Goal: Navigation & Orientation: Understand site structure

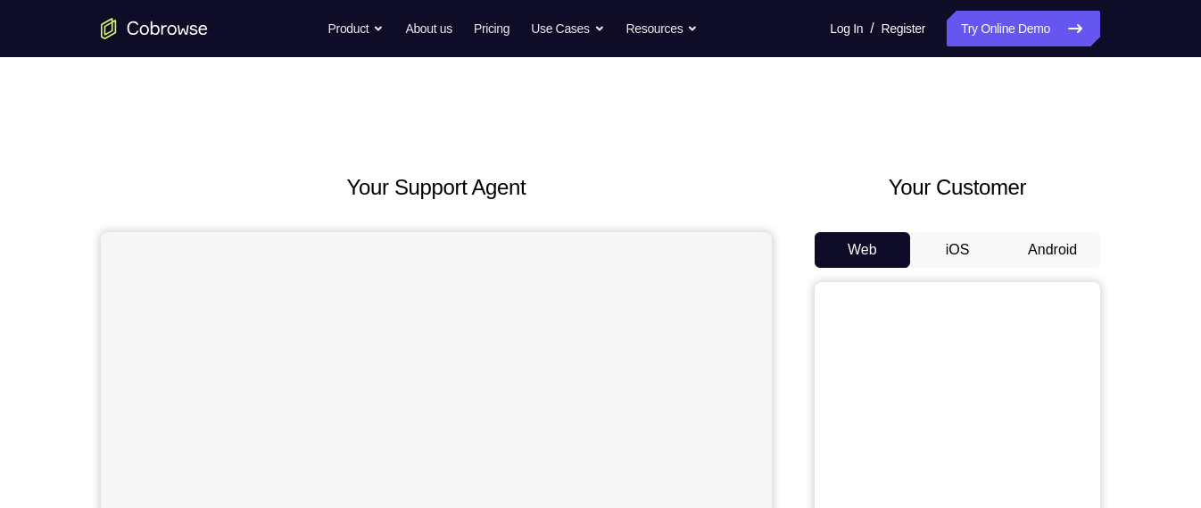
click at [1030, 245] on button "Android" at bounding box center [1053, 250] width 96 height 36
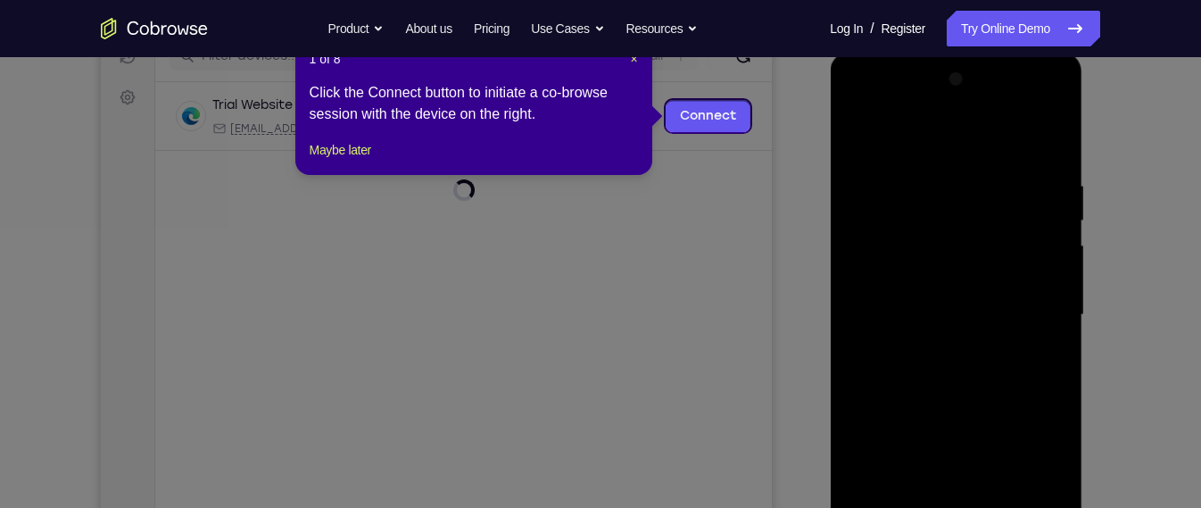
scroll to position [241, 0]
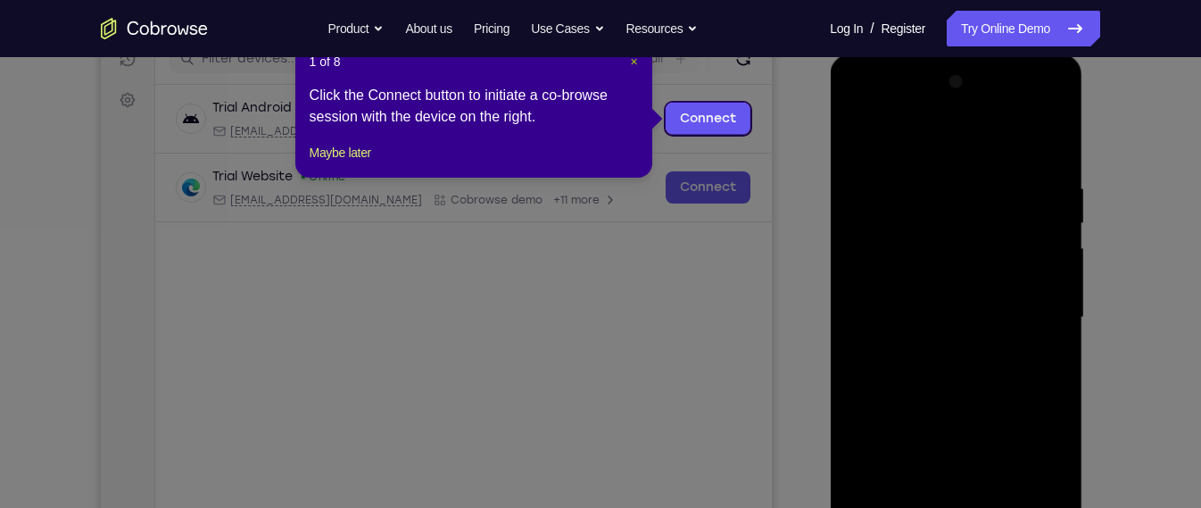
click at [636, 64] on span "×" at bounding box center [633, 61] width 7 height 14
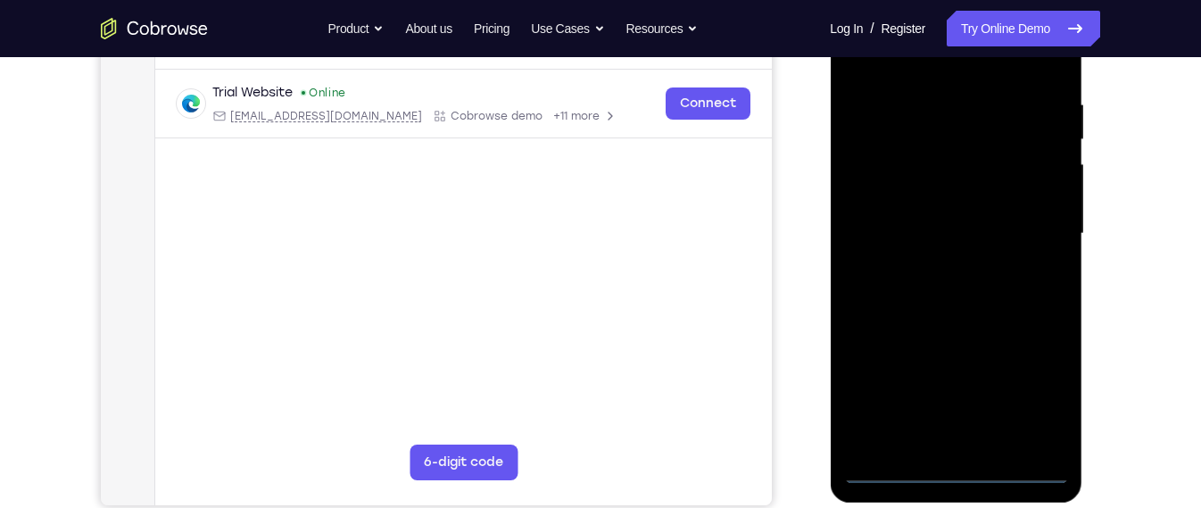
scroll to position [326, 0]
click at [960, 466] on div at bounding box center [955, 233] width 225 height 500
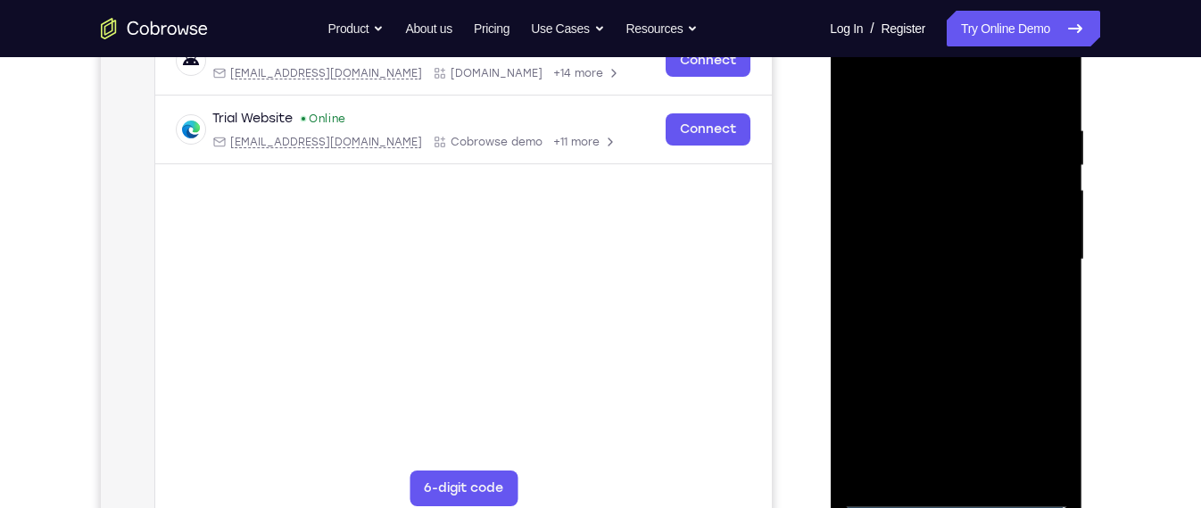
click at [1050, 419] on div at bounding box center [955, 260] width 225 height 500
click at [960, 86] on div at bounding box center [955, 260] width 225 height 500
click at [1037, 261] on div at bounding box center [955, 260] width 225 height 500
click at [969, 469] on div at bounding box center [955, 260] width 225 height 500
click at [952, 245] on div at bounding box center [955, 260] width 225 height 500
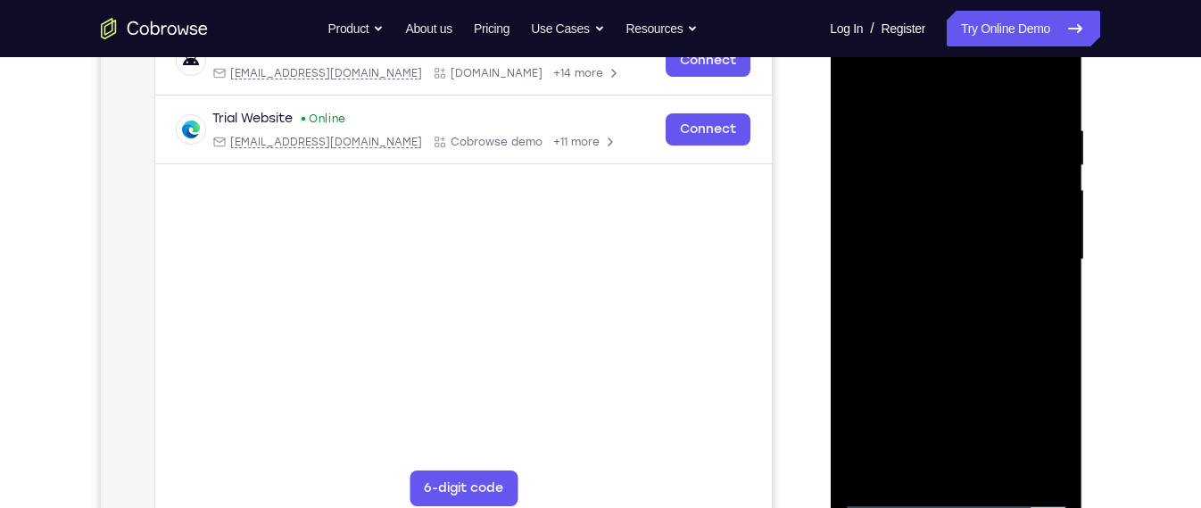
drag, startPoint x: 901, startPoint y: 71, endPoint x: 900, endPoint y: 18, distance: 53.6
click at [900, 18] on div at bounding box center [955, 260] width 225 height 500
click at [966, 309] on div at bounding box center [955, 260] width 225 height 500
click at [1043, 284] on div at bounding box center [955, 260] width 225 height 500
click at [1050, 220] on div at bounding box center [955, 260] width 225 height 500
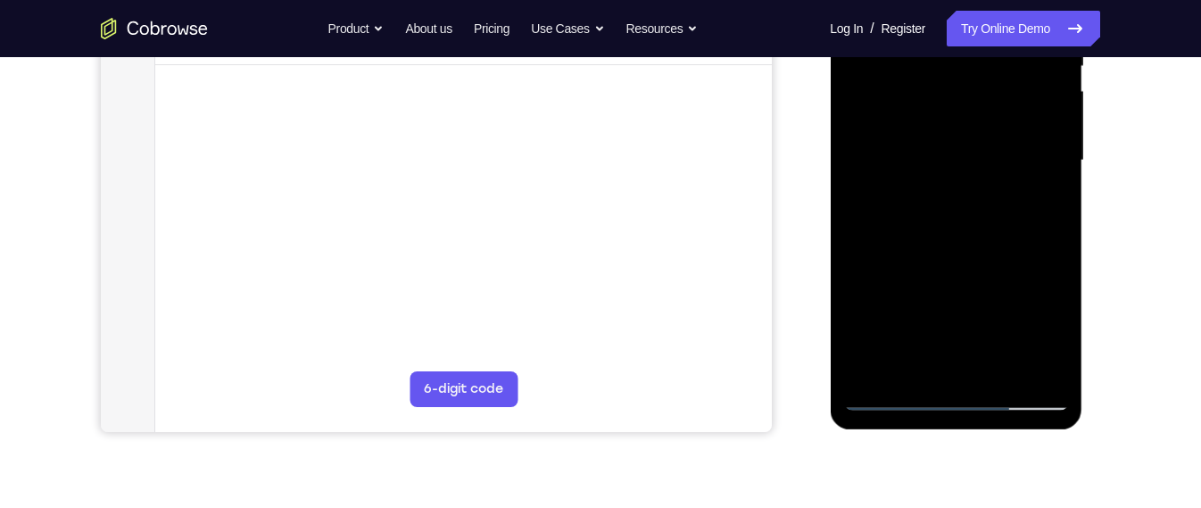
scroll to position [402, 0]
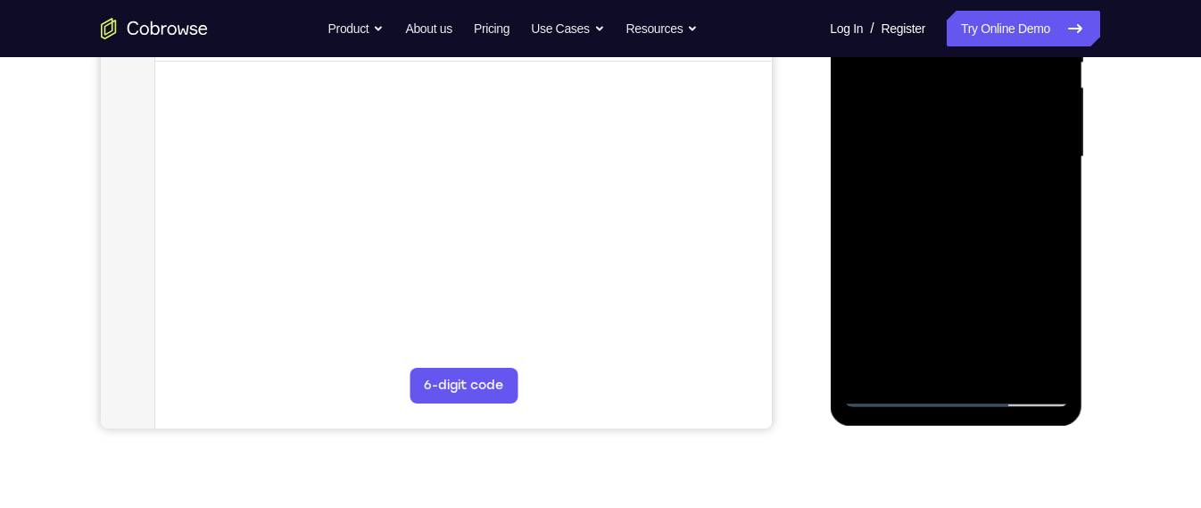
click at [986, 165] on div at bounding box center [955, 157] width 225 height 500
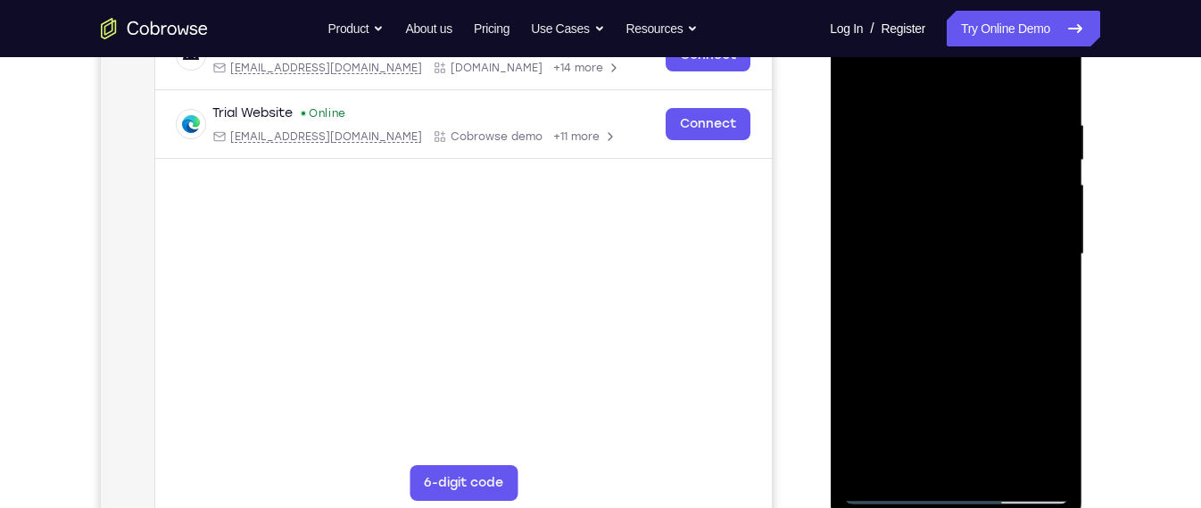
scroll to position [305, 0]
click at [987, 332] on div at bounding box center [955, 254] width 225 height 500
click at [1060, 465] on div at bounding box center [955, 254] width 225 height 500
click at [983, 112] on div at bounding box center [955, 254] width 225 height 500
click at [1032, 401] on div at bounding box center [955, 254] width 225 height 500
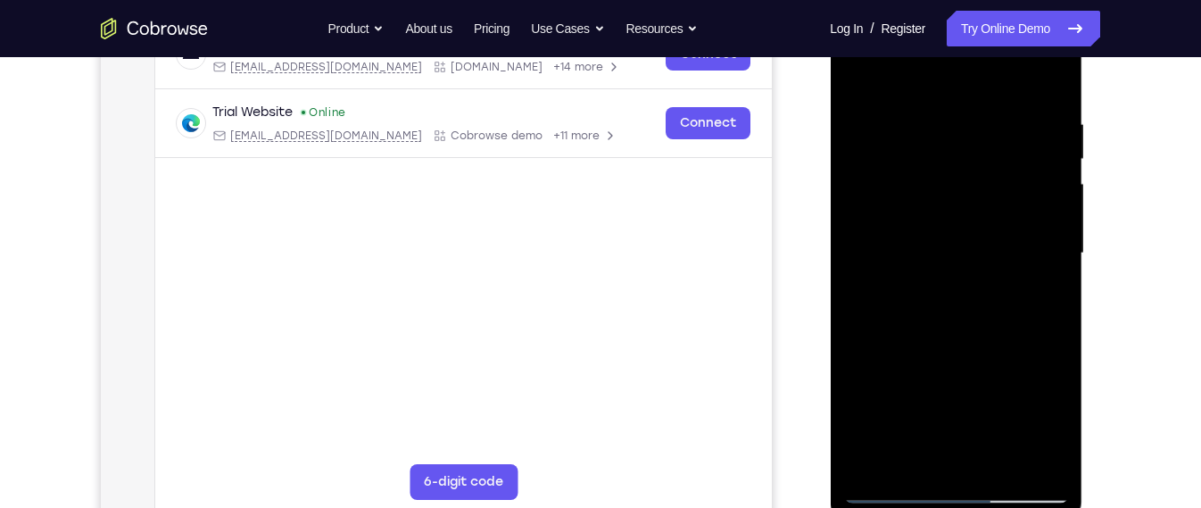
click at [1050, 252] on div at bounding box center [955, 254] width 225 height 500
drag, startPoint x: 1049, startPoint y: 114, endPoint x: 879, endPoint y: 145, distance: 172.3
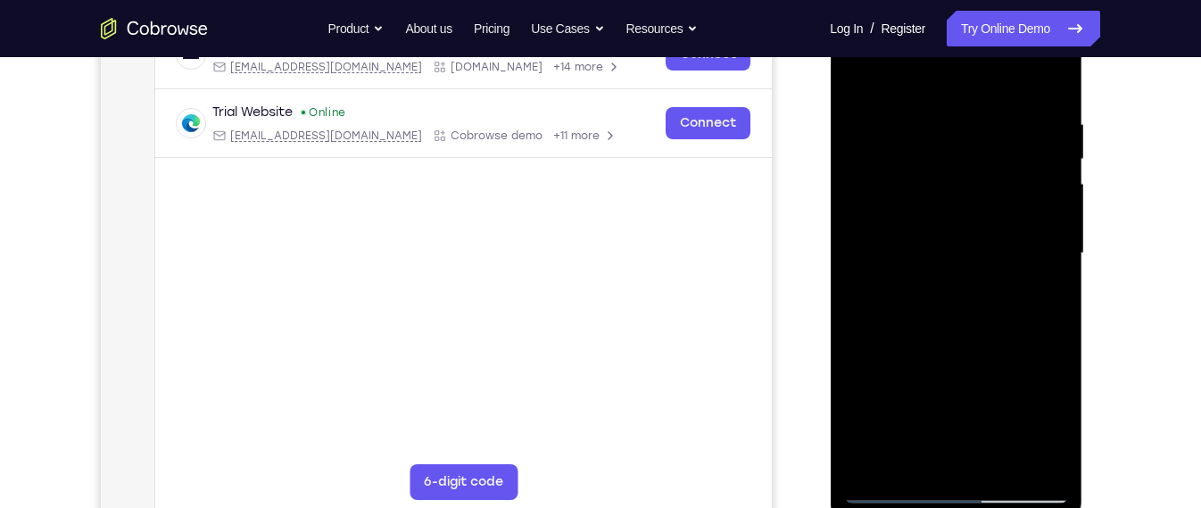
click at [879, 145] on div at bounding box center [955, 254] width 225 height 500
click at [1052, 81] on div at bounding box center [955, 254] width 225 height 500
click at [1002, 464] on div at bounding box center [955, 254] width 225 height 500
click at [972, 346] on div at bounding box center [955, 254] width 225 height 500
click at [964, 237] on div at bounding box center [955, 254] width 225 height 500
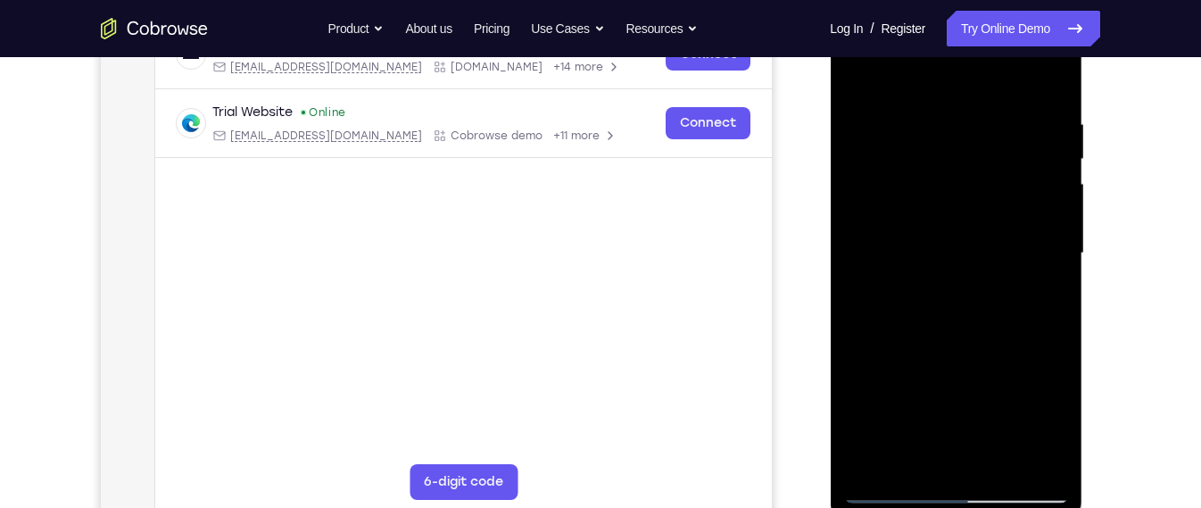
click at [865, 80] on div at bounding box center [955, 254] width 225 height 500
click at [864, 71] on div at bounding box center [955, 254] width 225 height 500
click at [1050, 70] on div at bounding box center [955, 254] width 225 height 500
click at [927, 203] on div at bounding box center [955, 254] width 225 height 500
click at [882, 130] on div at bounding box center [955, 254] width 225 height 500
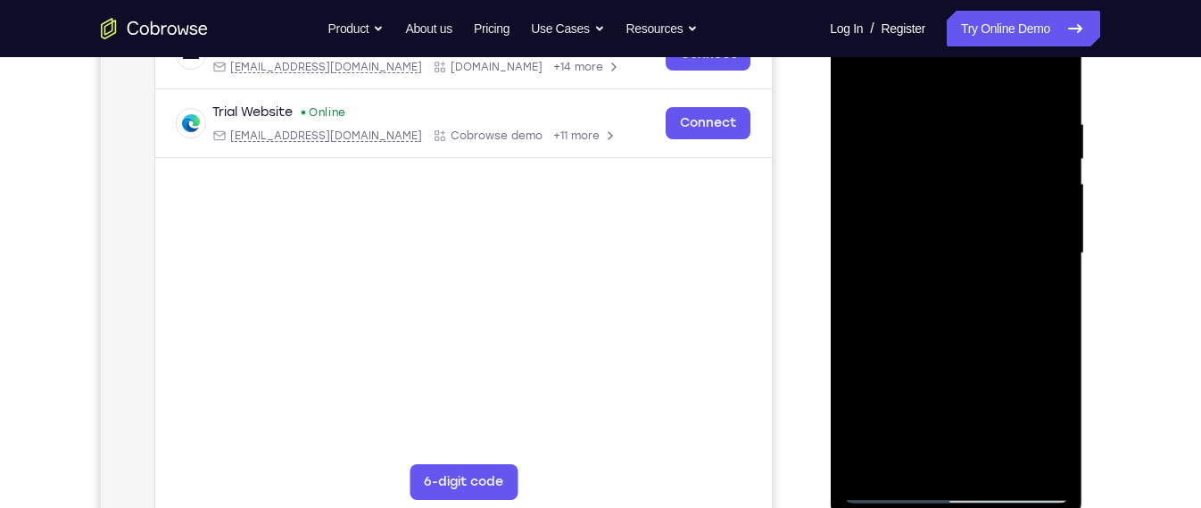
scroll to position [301, 0]
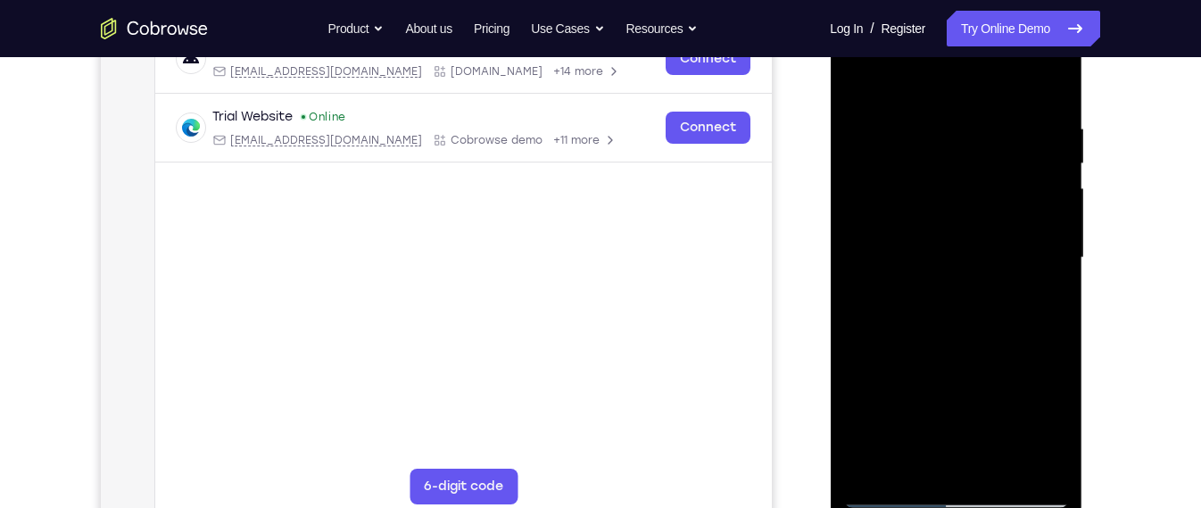
click at [858, 75] on div at bounding box center [955, 258] width 225 height 500
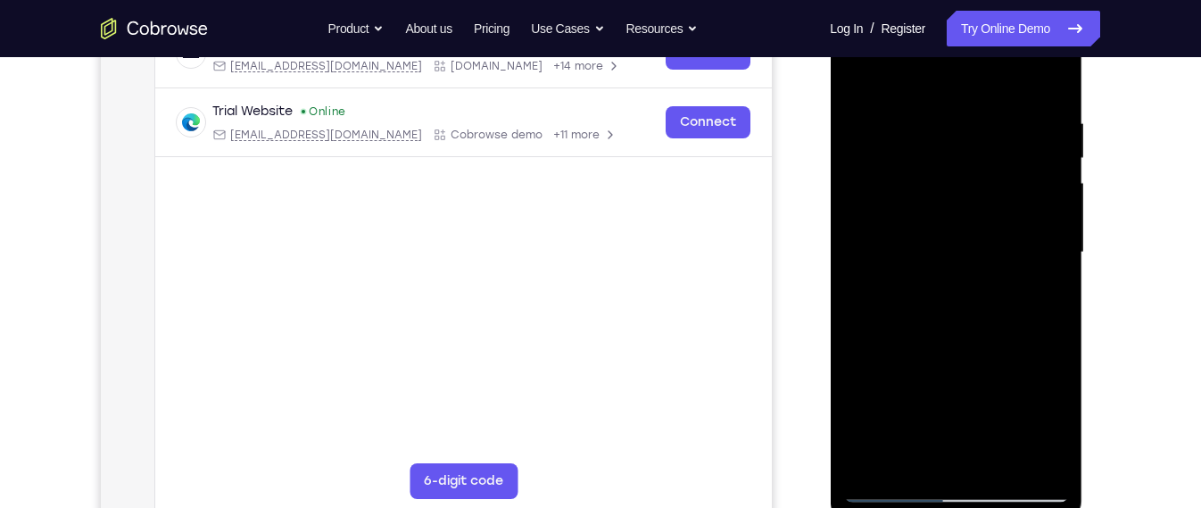
scroll to position [321, 0]
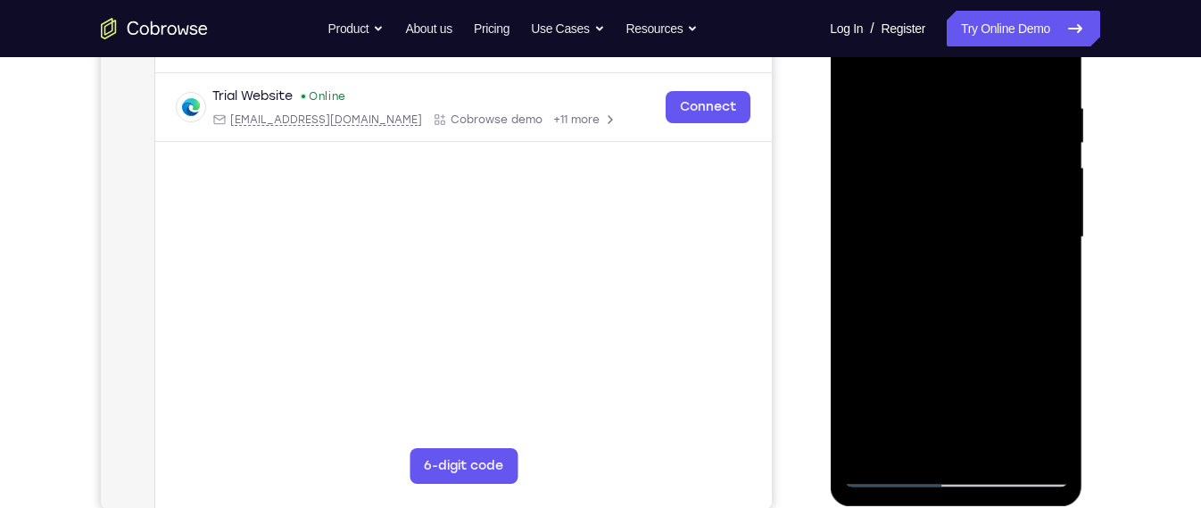
click at [893, 470] on div at bounding box center [955, 238] width 225 height 500
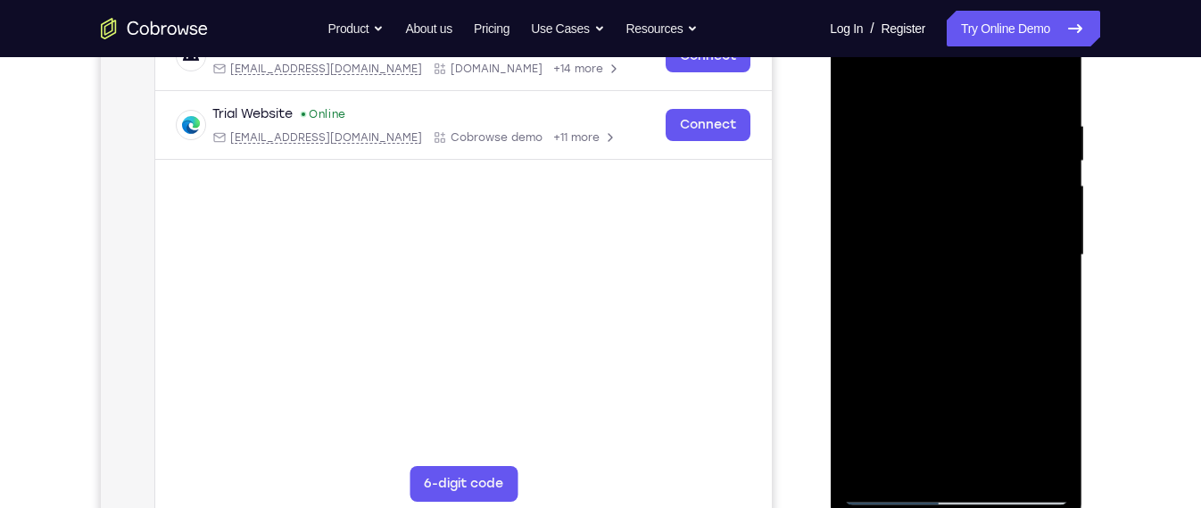
scroll to position [314, 0]
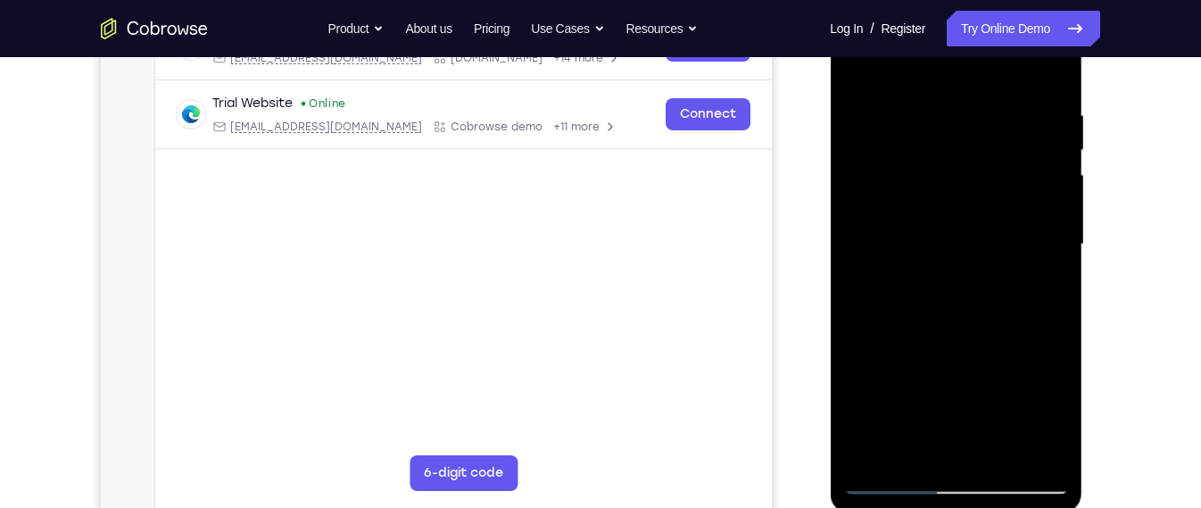
click at [1041, 453] on div at bounding box center [955, 245] width 225 height 500
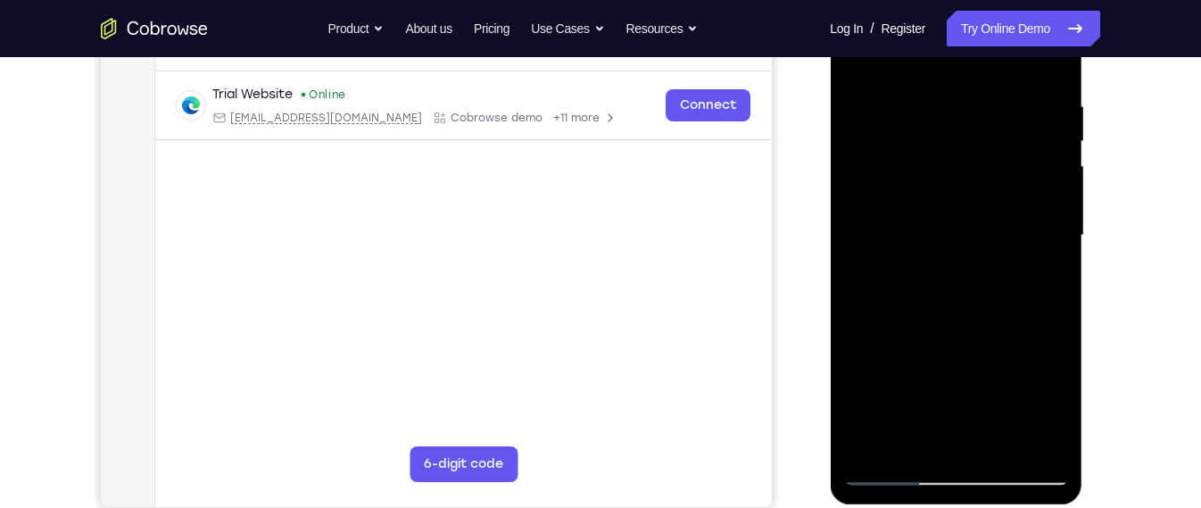
scroll to position [320, 0]
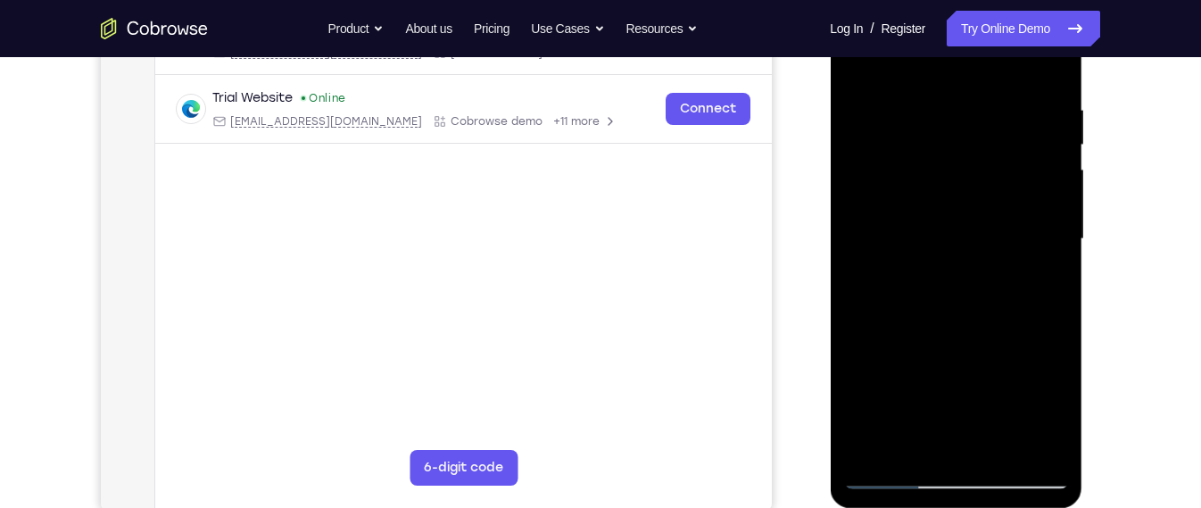
click at [865, 379] on div at bounding box center [955, 239] width 225 height 500
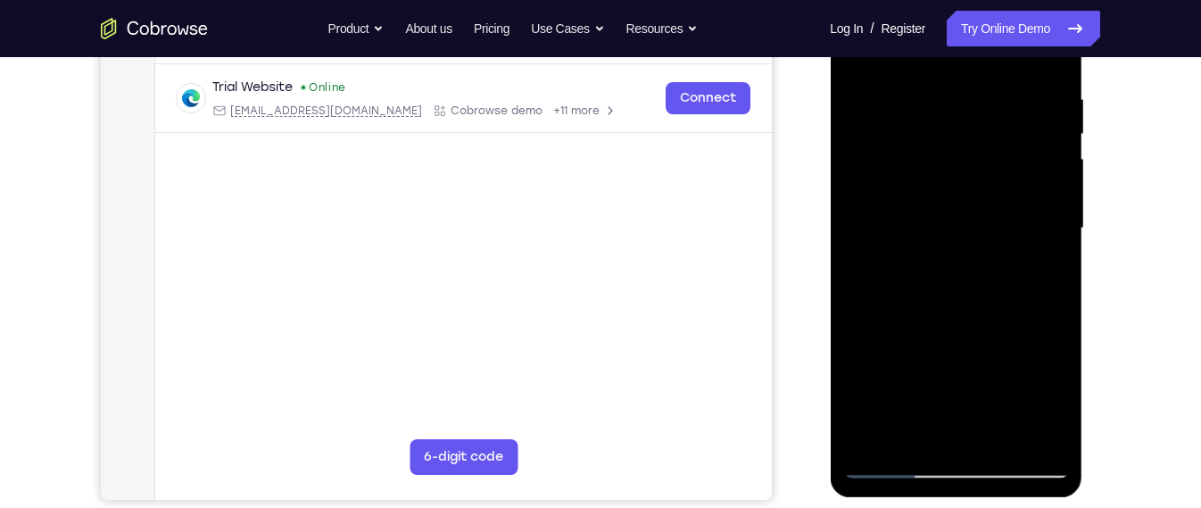
scroll to position [328, 0]
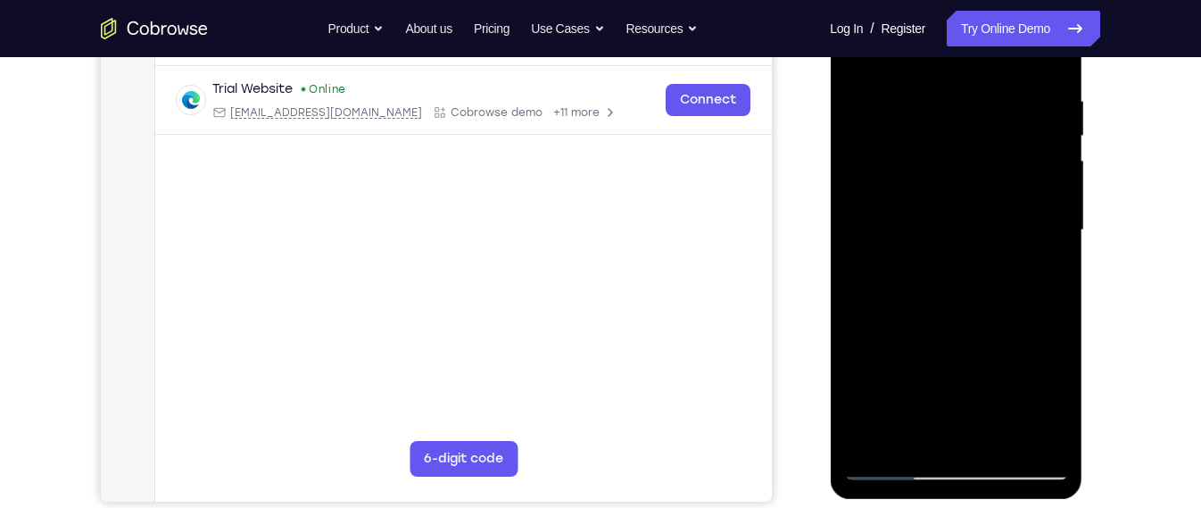
drag, startPoint x: 1010, startPoint y: 276, endPoint x: 1010, endPoint y: 233, distance: 42.9
click at [1010, 233] on div at bounding box center [955, 230] width 225 height 500
drag, startPoint x: 1010, startPoint y: 233, endPoint x: 1007, endPoint y: 269, distance: 35.8
click at [1007, 269] on div at bounding box center [955, 230] width 225 height 500
click at [1055, 212] on div at bounding box center [955, 230] width 225 height 500
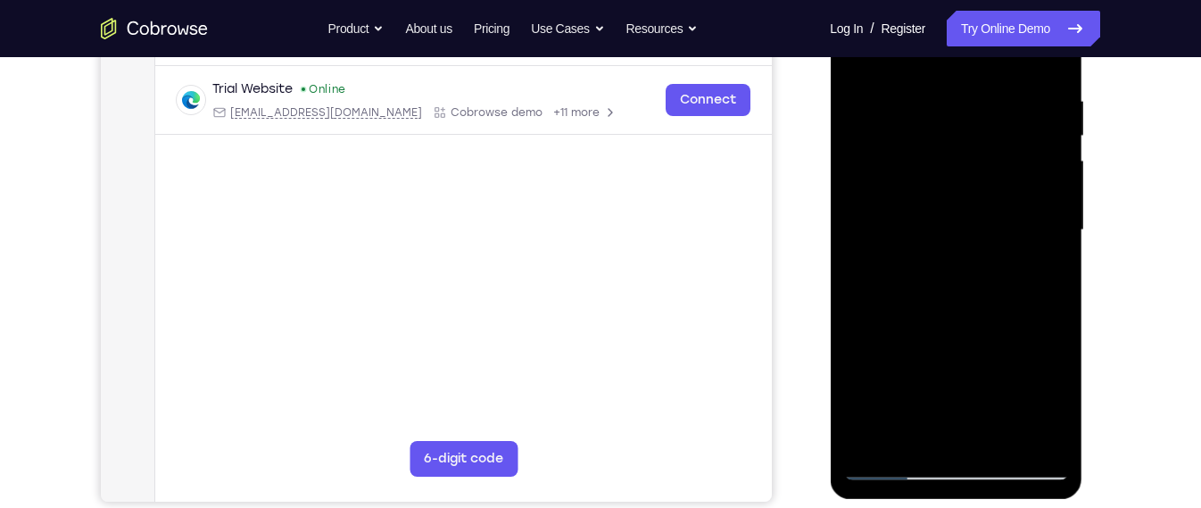
click at [1053, 204] on div at bounding box center [955, 230] width 225 height 500
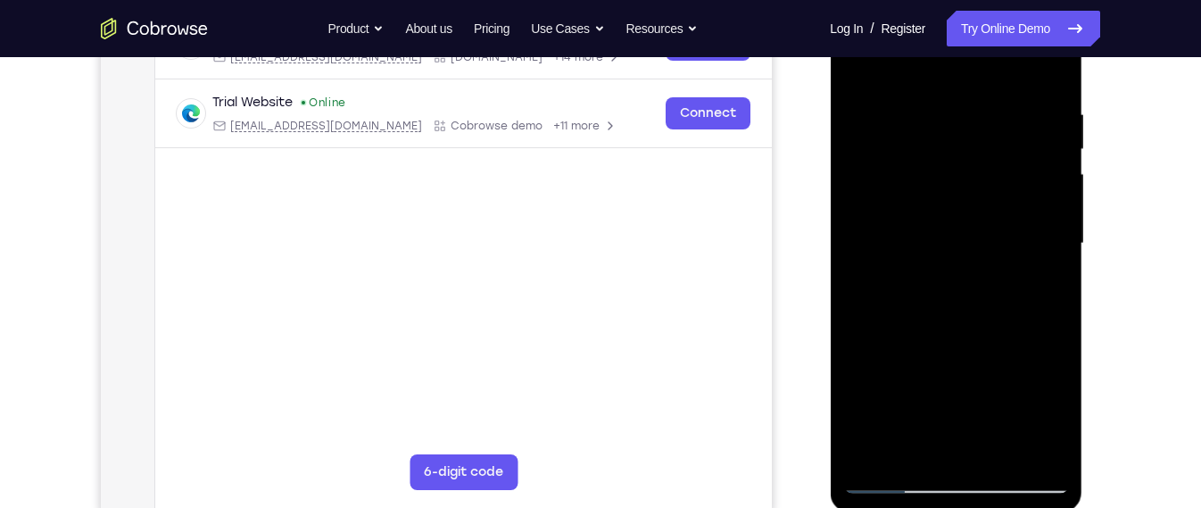
scroll to position [314, 0]
click at [860, 69] on div at bounding box center [955, 245] width 225 height 500
drag, startPoint x: 1010, startPoint y: 210, endPoint x: 997, endPoint y: 240, distance: 32.8
click at [997, 240] on div at bounding box center [955, 245] width 225 height 500
click at [875, 243] on div at bounding box center [955, 245] width 225 height 500
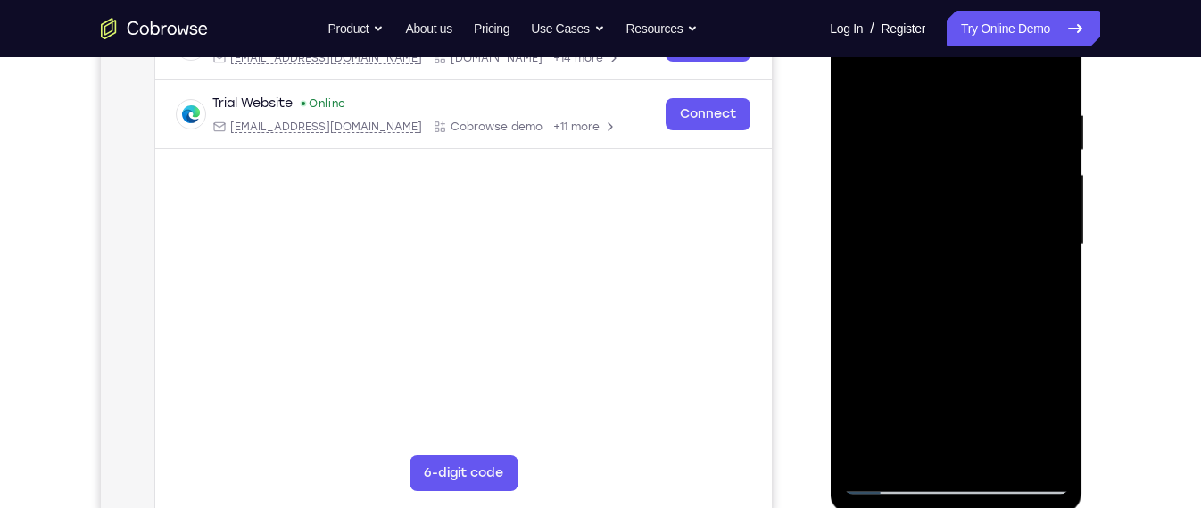
click at [1043, 238] on div at bounding box center [955, 245] width 225 height 500
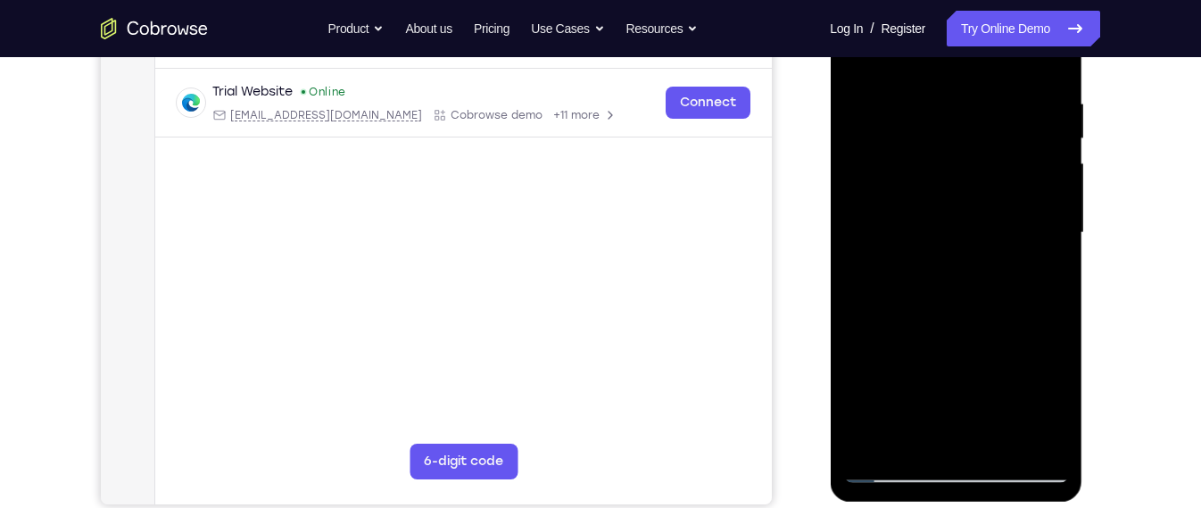
scroll to position [326, 0]
click at [873, 446] on div at bounding box center [955, 233] width 225 height 500
click at [925, 97] on div at bounding box center [955, 233] width 225 height 500
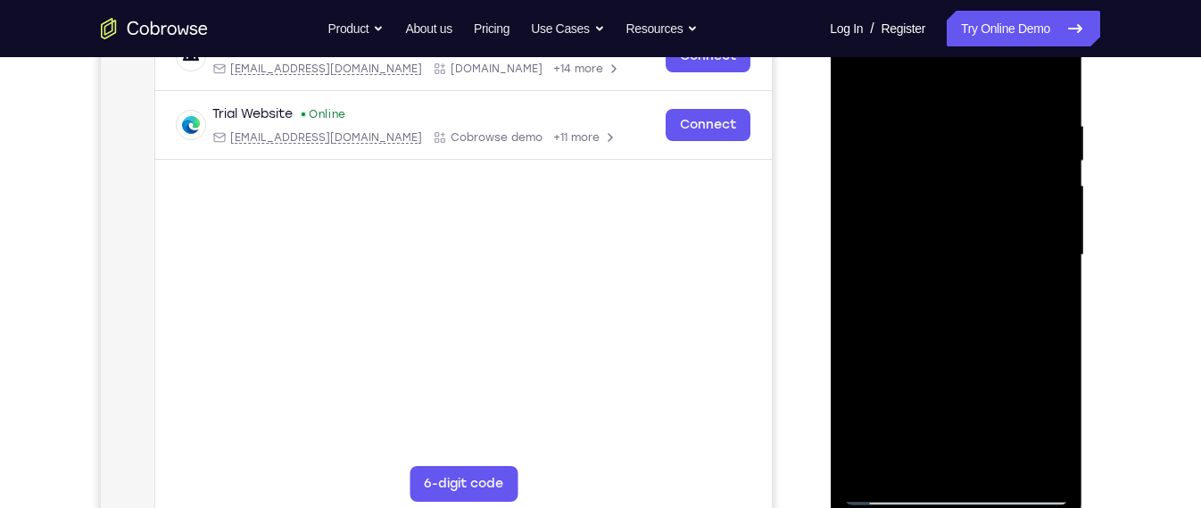
scroll to position [302, 0]
click at [1058, 212] on div at bounding box center [955, 257] width 225 height 500
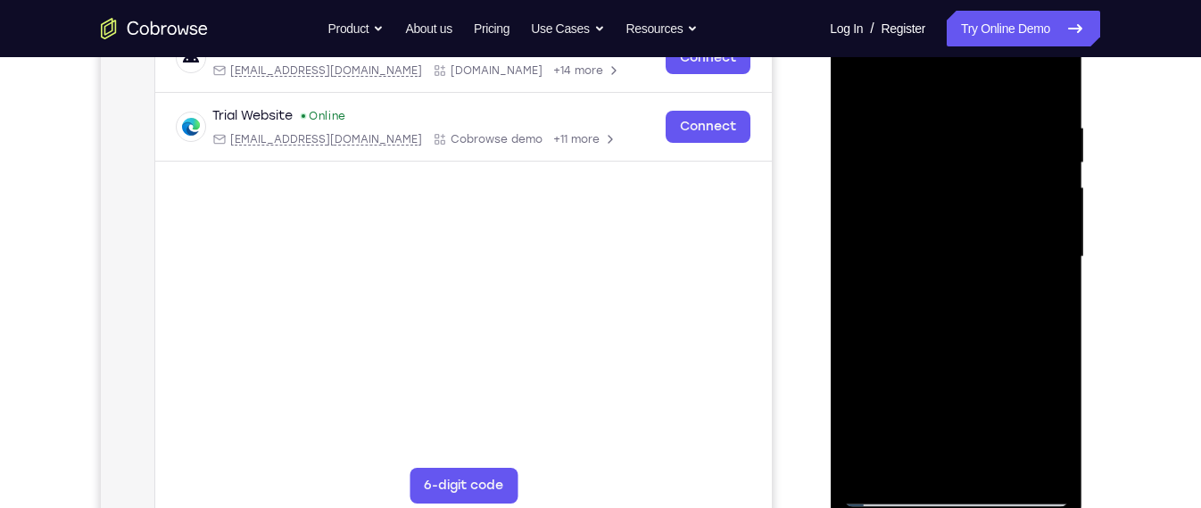
drag, startPoint x: 1058, startPoint y: 237, endPoint x: 932, endPoint y: 224, distance: 126.5
click at [932, 224] on div at bounding box center [955, 257] width 225 height 500
click at [1023, 467] on div at bounding box center [955, 257] width 225 height 500
click at [1054, 345] on div at bounding box center [955, 257] width 225 height 500
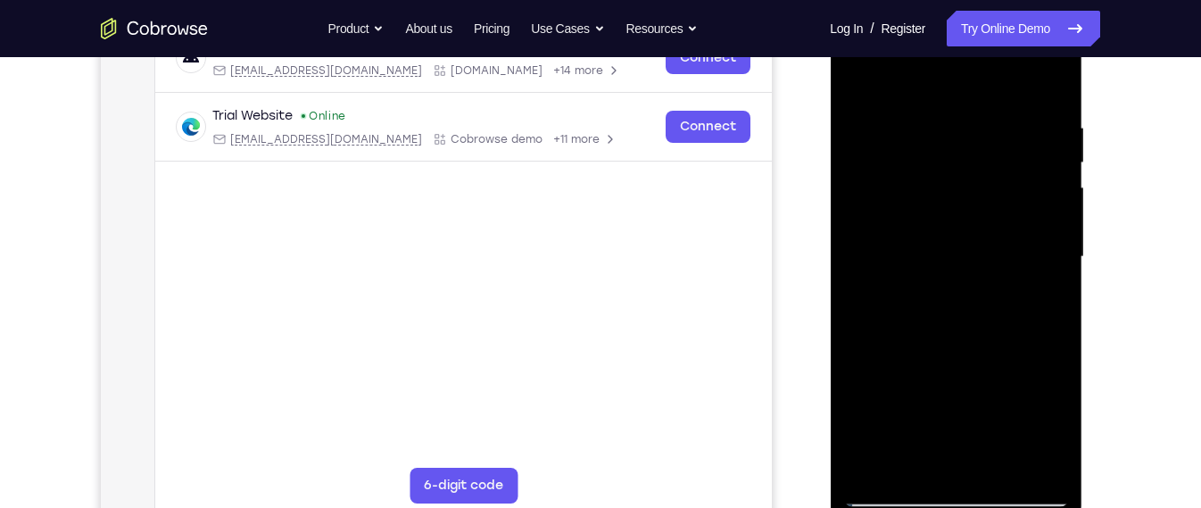
click at [839, 353] on div at bounding box center [956, 260] width 253 height 532
click at [856, 332] on div at bounding box center [955, 257] width 225 height 500
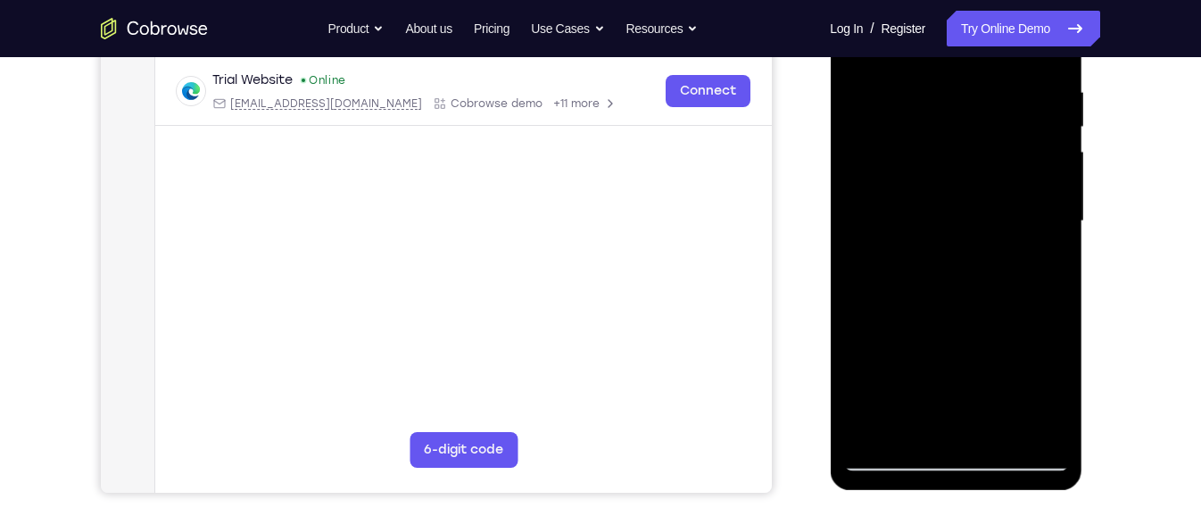
scroll to position [270, 0]
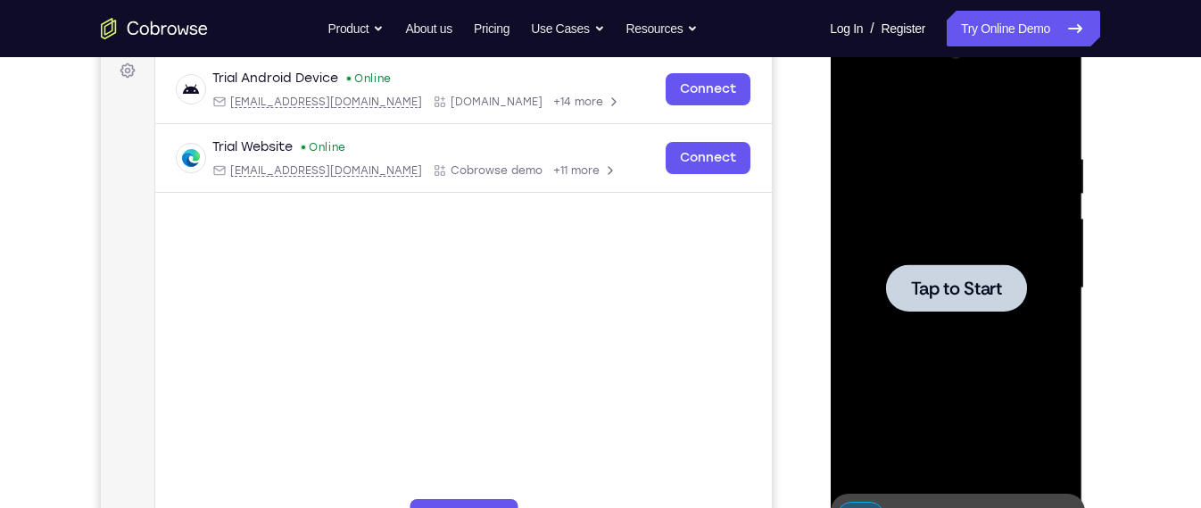
click at [1010, 252] on div at bounding box center [955, 288] width 225 height 500
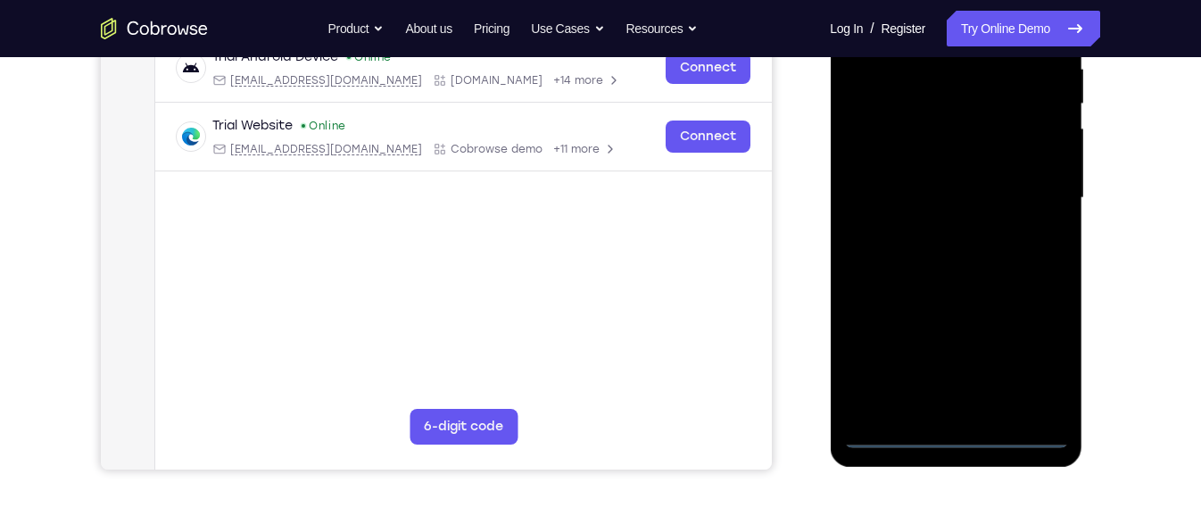
scroll to position [367, 0]
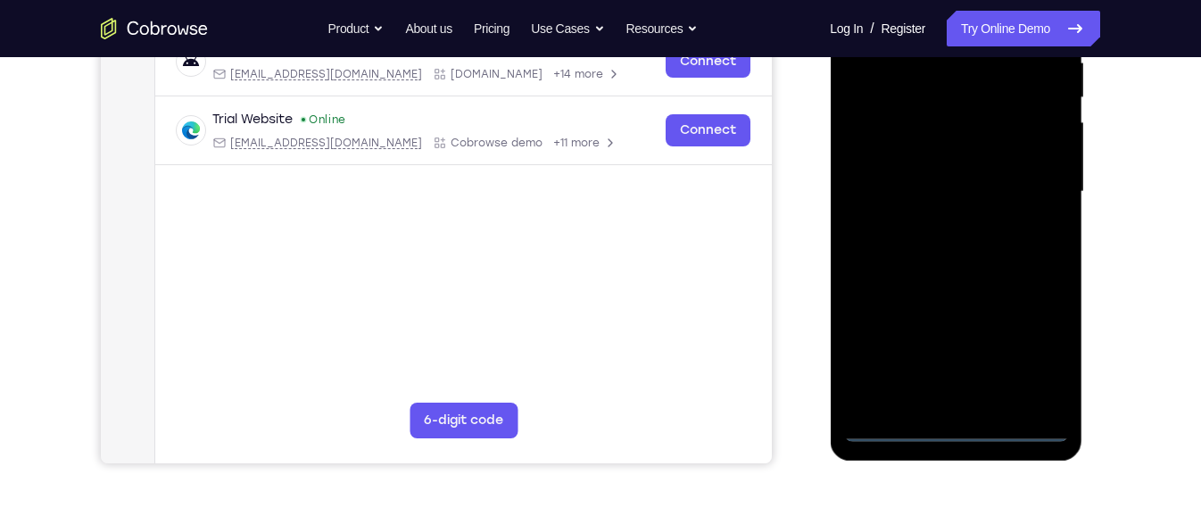
click at [952, 428] on div at bounding box center [955, 192] width 225 height 500
click at [1045, 359] on div at bounding box center [955, 192] width 225 height 500
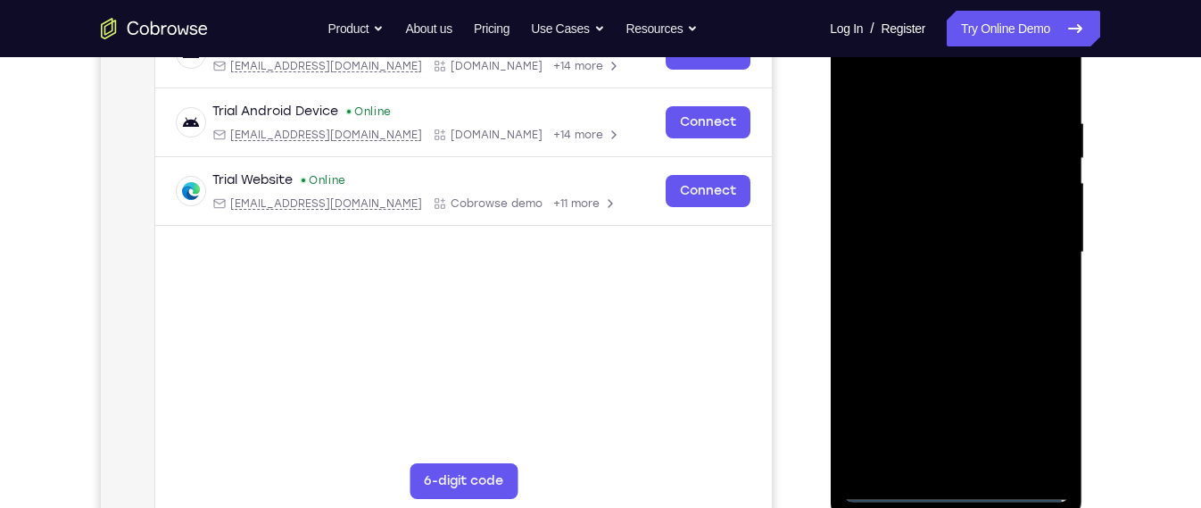
scroll to position [305, 0]
click at [945, 92] on div at bounding box center [955, 254] width 225 height 500
click at [1027, 252] on div at bounding box center [955, 254] width 225 height 500
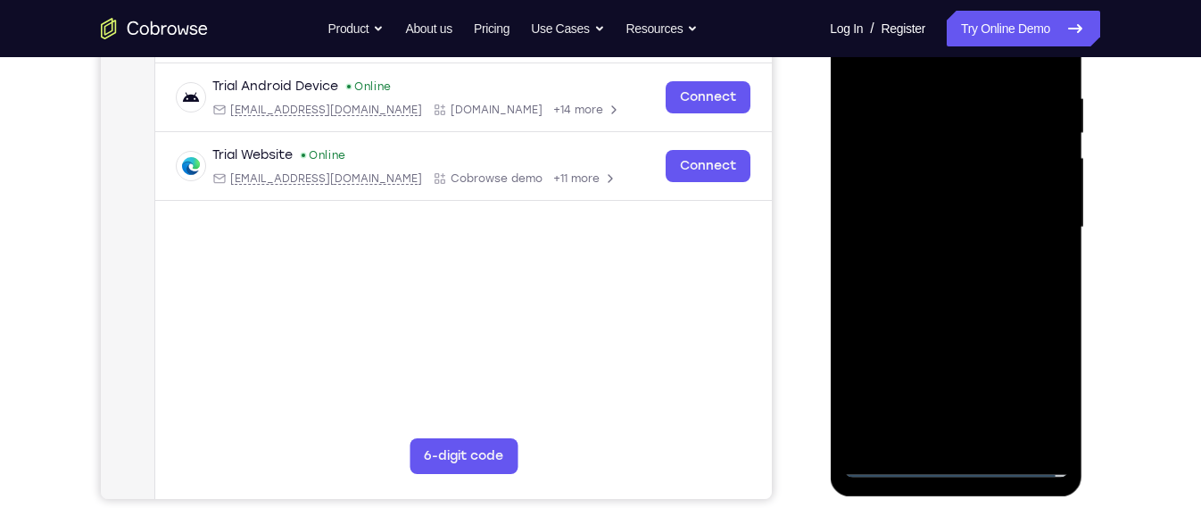
click at [943, 253] on div at bounding box center [955, 228] width 225 height 500
click at [965, 215] on div at bounding box center [955, 228] width 225 height 500
